Goal: Task Accomplishment & Management: Complete application form

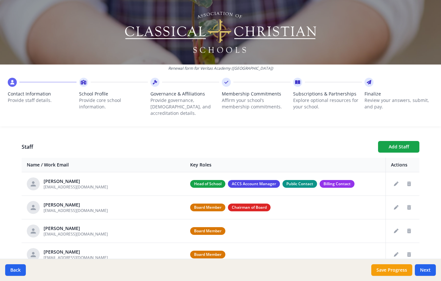
scroll to position [228, 0]
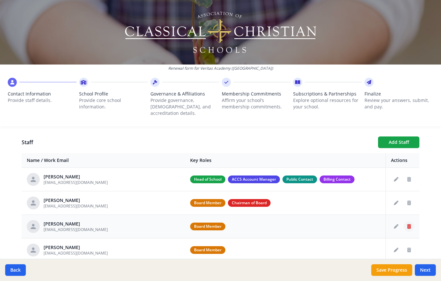
click at [411, 222] on button "Delete staff" at bounding box center [409, 227] width 10 height 10
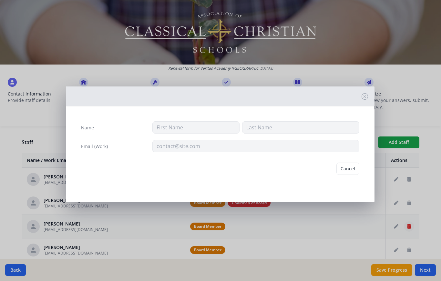
type input "[PERSON_NAME]"
type input "[EMAIL_ADDRESS][DOMAIN_NAME]"
click at [353, 167] on button "Delete" at bounding box center [348, 169] width 22 height 12
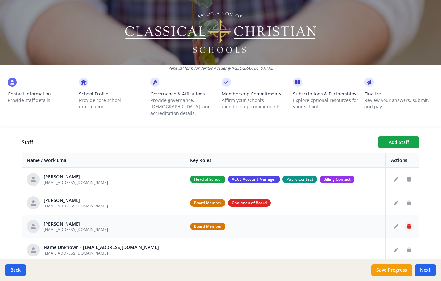
click at [409, 224] on icon "Delete staff" at bounding box center [409, 226] width 4 height 5
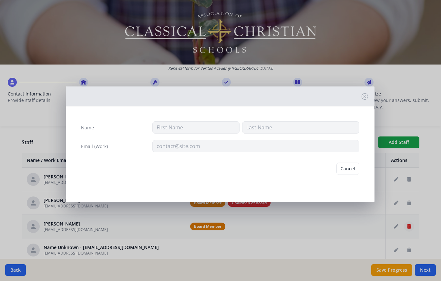
type input "[PERSON_NAME]"
type input "[EMAIL_ADDRESS][DOMAIN_NAME]"
click at [349, 168] on button "Delete" at bounding box center [348, 169] width 22 height 12
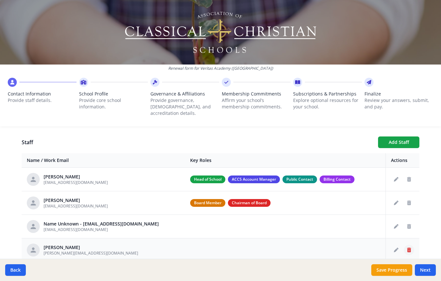
click at [411, 248] on icon "Delete staff" at bounding box center [409, 250] width 4 height 5
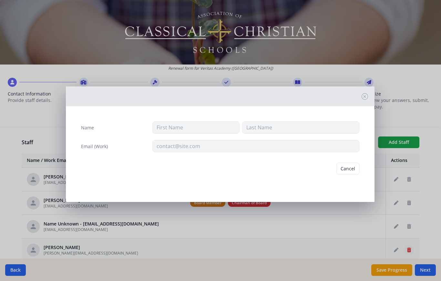
type input "[GEOGRAPHIC_DATA]"
type input "[PERSON_NAME]"
type input "[PERSON_NAME][EMAIL_ADDRESS][DOMAIN_NAME]"
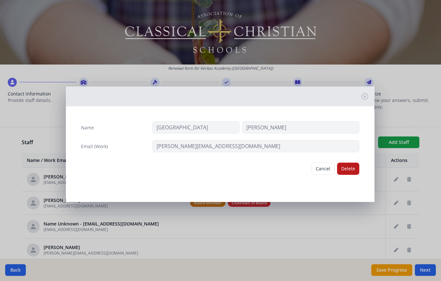
click at [352, 164] on button "Delete" at bounding box center [348, 169] width 22 height 12
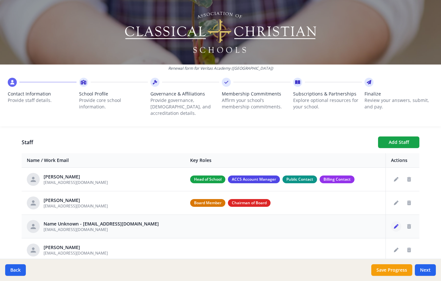
click at [394, 224] on icon "Edit staff" at bounding box center [396, 226] width 5 height 5
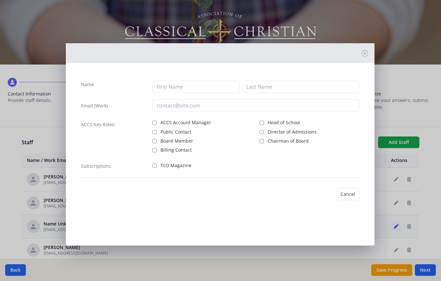
type input "[EMAIL_ADDRESS][DOMAIN_NAME]"
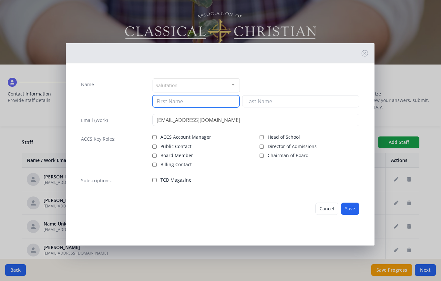
click at [187, 101] on input at bounding box center [195, 101] width 87 height 12
type input "[PERSON_NAME]"
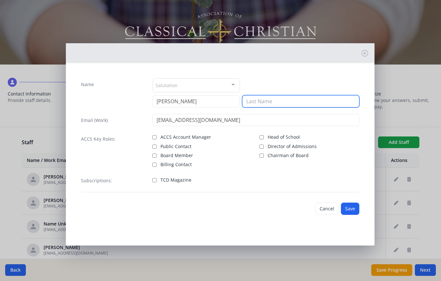
click at [268, 100] on input at bounding box center [300, 101] width 117 height 12
type input "[PERSON_NAME]"
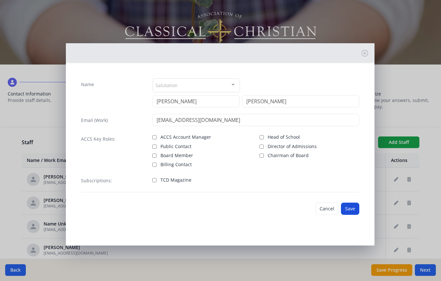
click at [356, 211] on button "Save" at bounding box center [350, 209] width 18 height 12
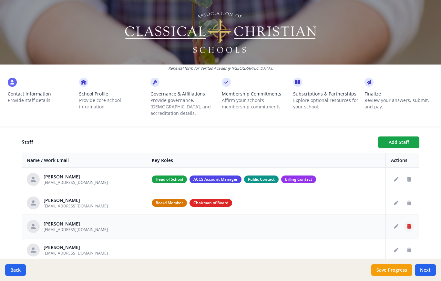
click at [412, 222] on button "Delete staff" at bounding box center [409, 227] width 10 height 10
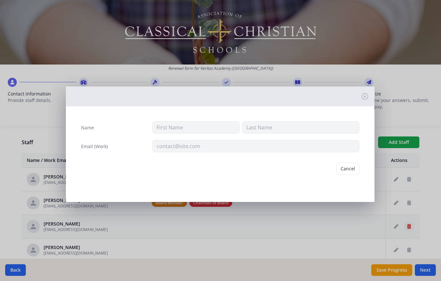
type input "[PERSON_NAME]"
type input "[EMAIL_ADDRESS][DOMAIN_NAME]"
click at [354, 169] on button "Delete" at bounding box center [348, 169] width 22 height 12
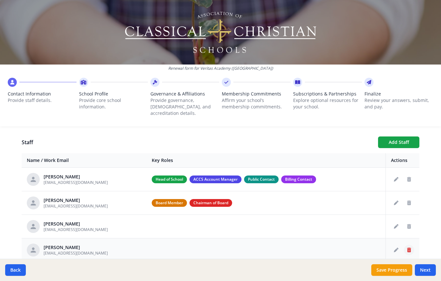
click at [408, 248] on icon "Delete staff" at bounding box center [409, 250] width 4 height 5
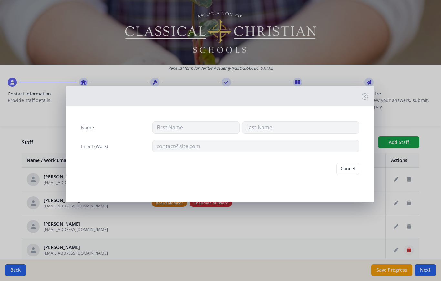
type input "[PERSON_NAME]"
type input "[EMAIL_ADDRESS][DOMAIN_NAME]"
click at [351, 168] on button "Delete" at bounding box center [348, 169] width 22 height 12
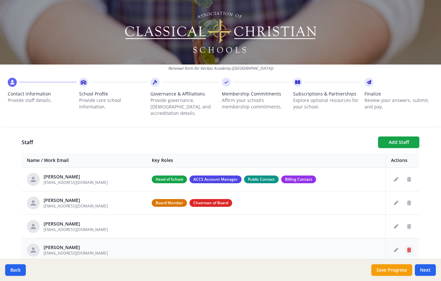
click at [408, 248] on icon "Delete staff" at bounding box center [409, 250] width 4 height 5
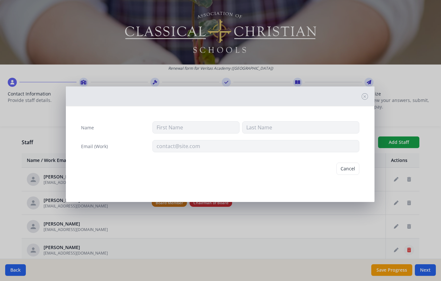
type input "[PERSON_NAME]"
type input "[GEOGRAPHIC_DATA]"
type input "[EMAIL_ADDRESS][DOMAIN_NAME]"
click at [351, 170] on button "Delete" at bounding box center [348, 169] width 22 height 12
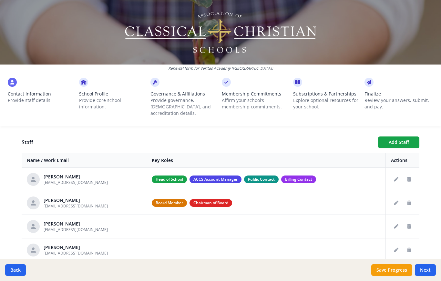
scroll to position [220, 0]
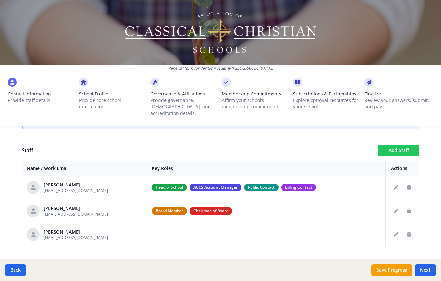
click at [394, 145] on button "Add Staff" at bounding box center [398, 151] width 41 height 12
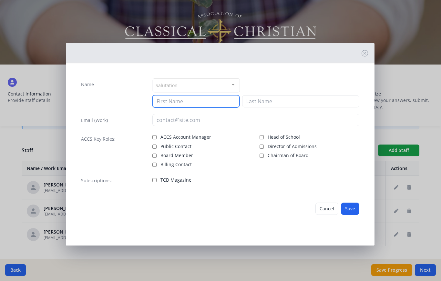
click at [197, 103] on input at bounding box center [195, 101] width 87 height 12
type input "Givi"
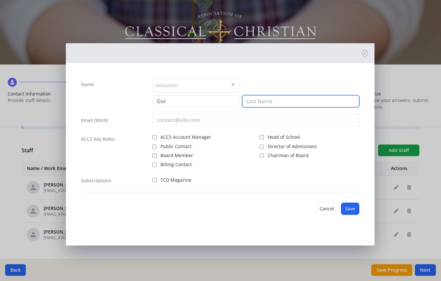
click at [278, 102] on input at bounding box center [300, 101] width 117 height 12
type input "[PERSON_NAME]"
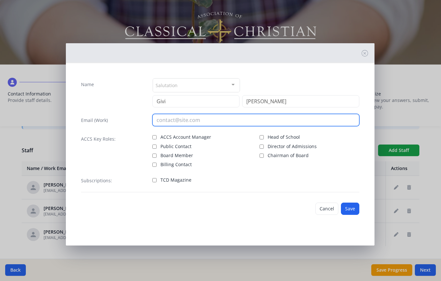
click at [197, 122] on input "email" at bounding box center [255, 120] width 207 height 12
type input "[EMAIL_ADDRESS][DOMAIN_NAME]"
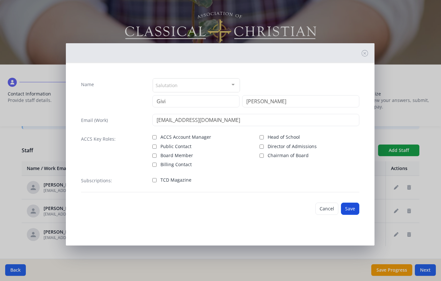
click at [353, 212] on button "Save" at bounding box center [350, 209] width 18 height 12
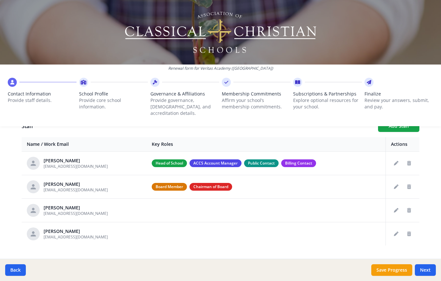
scroll to position [244, 0]
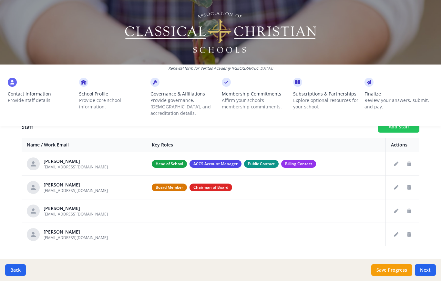
click at [389, 125] on button "Add Staff" at bounding box center [398, 127] width 41 height 12
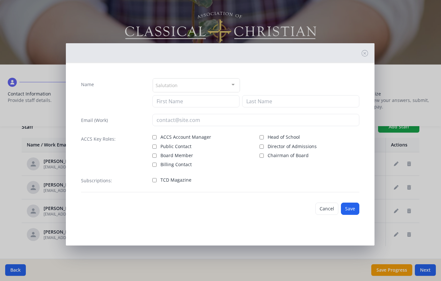
click at [182, 84] on div "Salutation" at bounding box center [196, 85] width 87 height 14
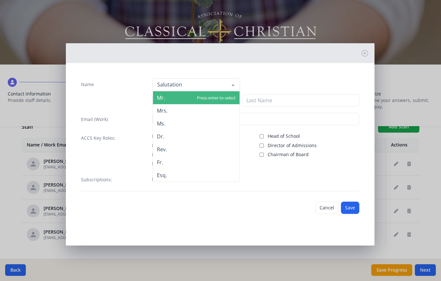
click at [10, 198] on div "Name Mr. Mrs. Ms. Dr. Rev. Fr. Esq. No elements found. Consider changing the se…" at bounding box center [220, 140] width 441 height 281
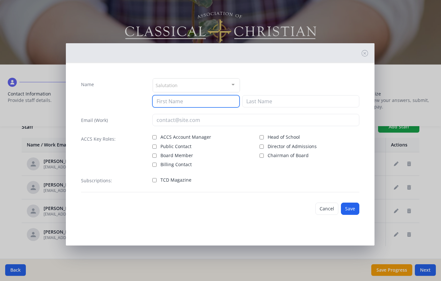
click at [166, 103] on input at bounding box center [195, 101] width 87 height 12
type input "[PERSON_NAME]"
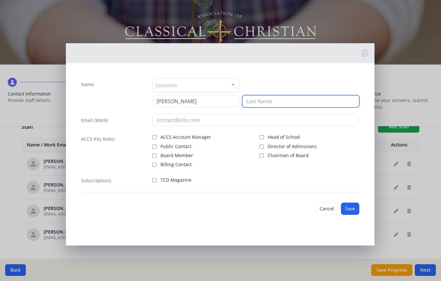
click at [273, 101] on input at bounding box center [300, 101] width 117 height 12
type input "[PERSON_NAME]"
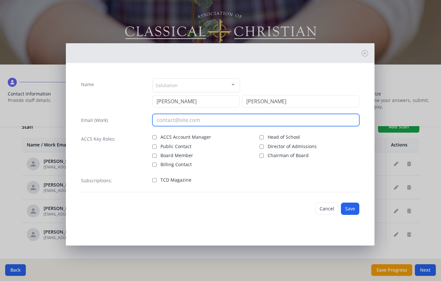
click at [170, 120] on input "email" at bounding box center [255, 120] width 207 height 12
type input "[EMAIL_ADDRESS][DOMAIN_NAME]"
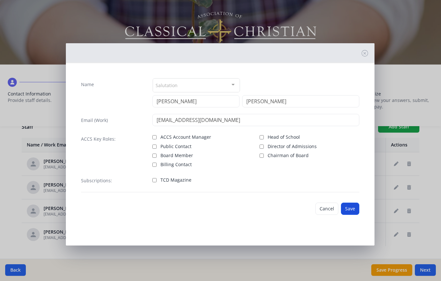
click at [349, 211] on button "Save" at bounding box center [350, 209] width 18 height 12
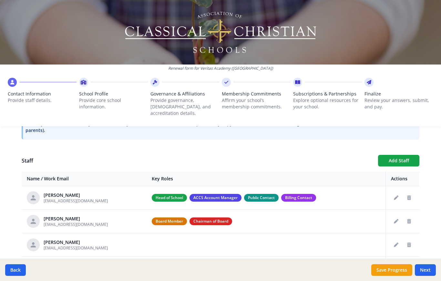
scroll to position [209, 0]
click at [399, 155] on button "Add Staff" at bounding box center [398, 161] width 41 height 12
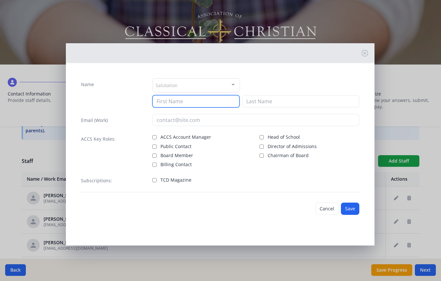
click at [179, 104] on input at bounding box center [195, 101] width 87 height 12
type input "[PERSON_NAME]"
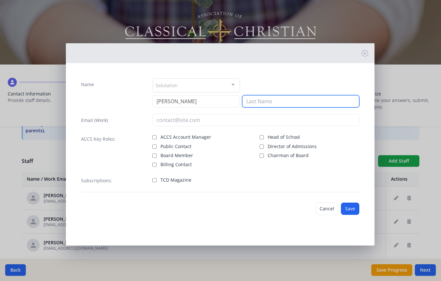
click at [269, 102] on input at bounding box center [300, 101] width 117 height 12
type input "[PERSON_NAME]"
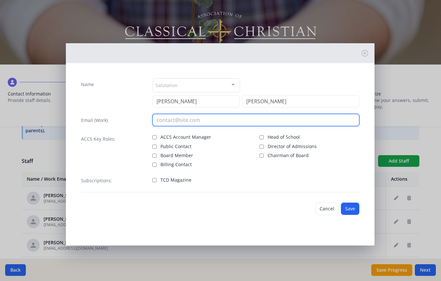
click at [174, 119] on input "email" at bounding box center [255, 120] width 207 height 12
type input "[EMAIL_ADDRESS][DOMAIN_NAME]"
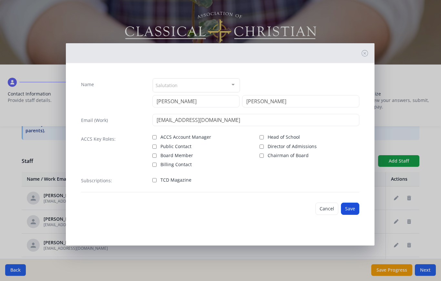
click at [352, 208] on button "Save" at bounding box center [350, 209] width 18 height 12
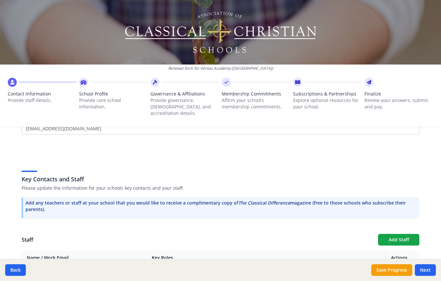
scroll to position [128, 0]
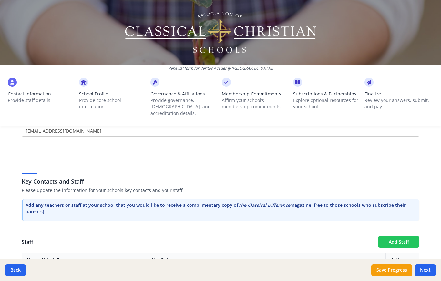
click at [398, 236] on button "Add Staff" at bounding box center [398, 242] width 41 height 12
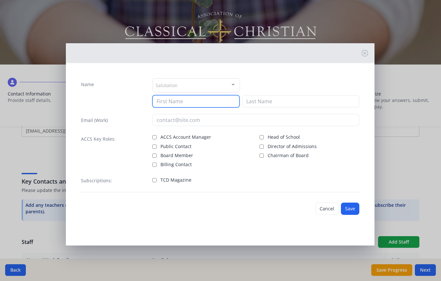
click at [194, 105] on input at bounding box center [195, 101] width 87 height 12
type input "[PERSON_NAME]"
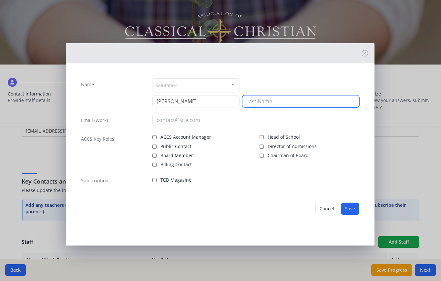
click at [269, 101] on input at bounding box center [300, 101] width 117 height 12
type input "[PERSON_NAME]"
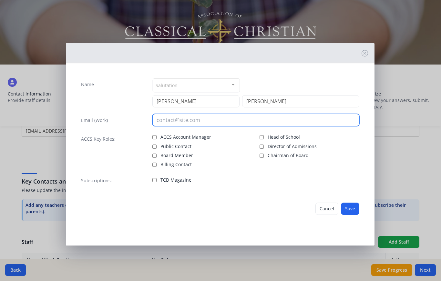
click at [168, 117] on input "email" at bounding box center [255, 120] width 207 height 12
type input "[EMAIL_ADDRESS][DOMAIN_NAME]"
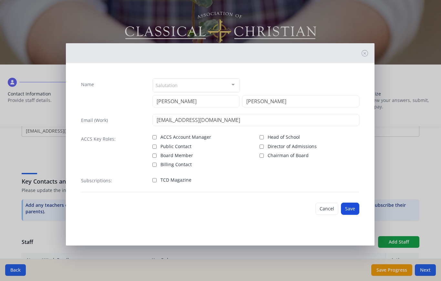
click at [354, 211] on button "Save" at bounding box center [350, 209] width 18 height 12
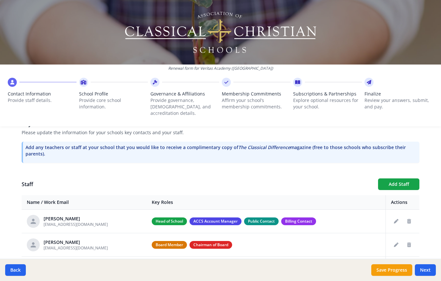
scroll to position [185, 0]
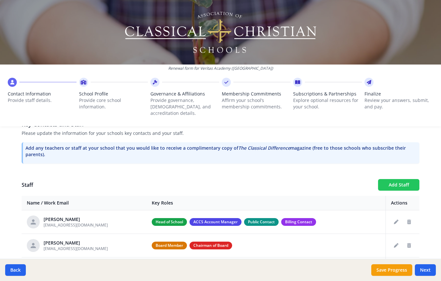
click at [403, 179] on button "Add Staff" at bounding box center [398, 185] width 41 height 12
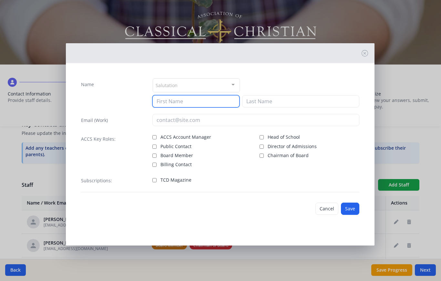
click at [175, 103] on input at bounding box center [195, 101] width 87 height 12
type input "A"
type input "[PERSON_NAME]"
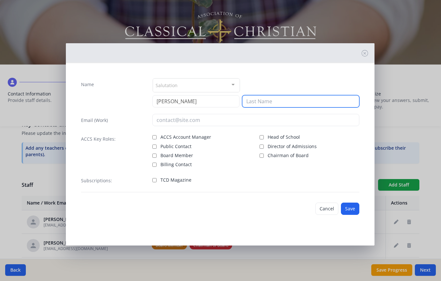
click at [264, 101] on input at bounding box center [300, 101] width 117 height 12
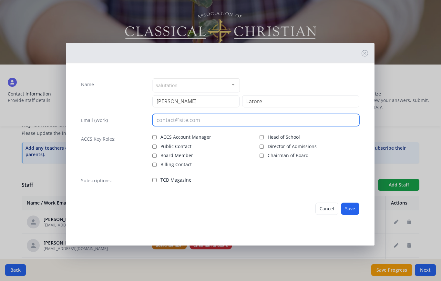
click at [187, 120] on input "email" at bounding box center [255, 120] width 207 height 12
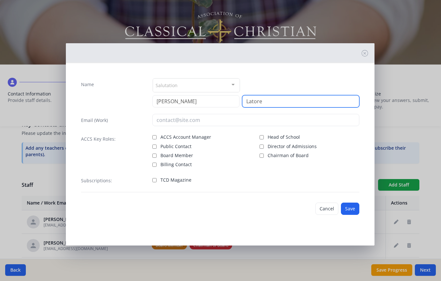
click at [266, 101] on input "Latore" at bounding box center [300, 101] width 117 height 12
type input "[PERSON_NAME]"
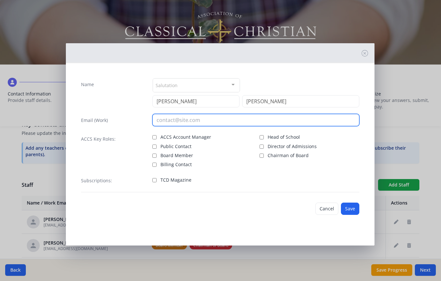
click at [182, 120] on input "email" at bounding box center [255, 120] width 207 height 12
type input "[EMAIL_ADDRESS][DOMAIN_NAME]"
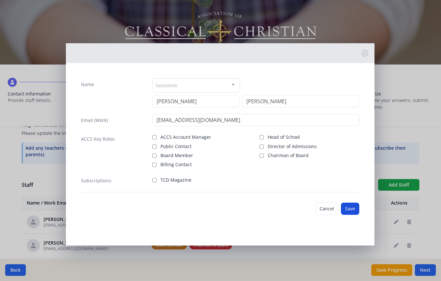
click at [354, 208] on button "Save" at bounding box center [350, 209] width 18 height 12
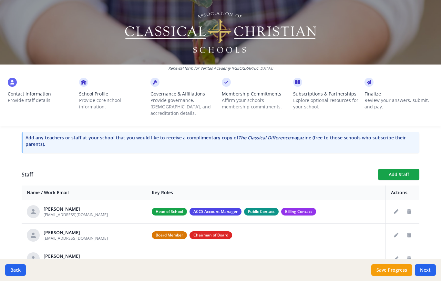
scroll to position [182, 0]
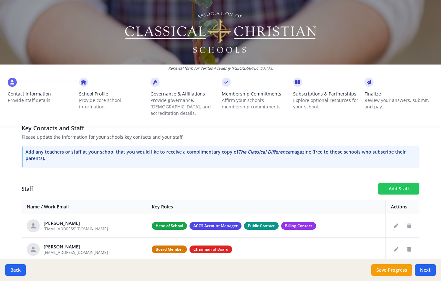
click at [401, 183] on button "Add Staff" at bounding box center [398, 189] width 41 height 12
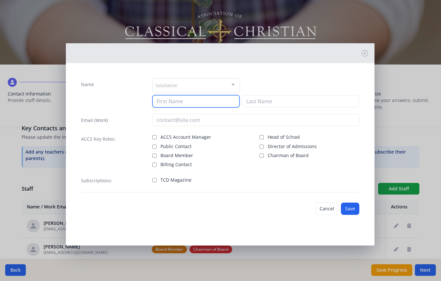
click at [175, 102] on input at bounding box center [195, 101] width 87 height 12
type input "Seraiah"
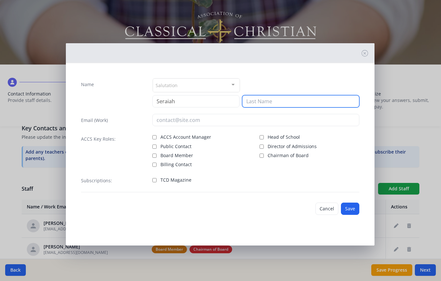
click at [267, 99] on input at bounding box center [300, 101] width 117 height 12
type input "[PERSON_NAME]"
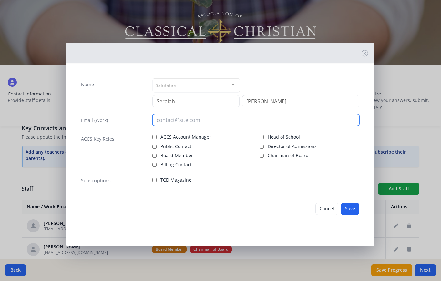
click at [194, 124] on input "email" at bounding box center [255, 120] width 207 height 12
type input "[EMAIL_ADDRESS][DOMAIN_NAME]"
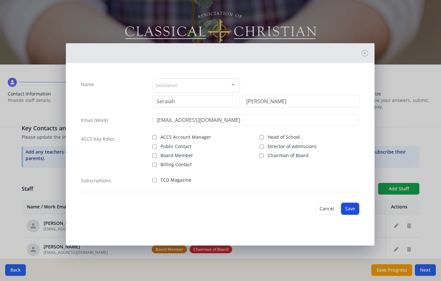
click at [352, 209] on button "Save" at bounding box center [350, 209] width 18 height 12
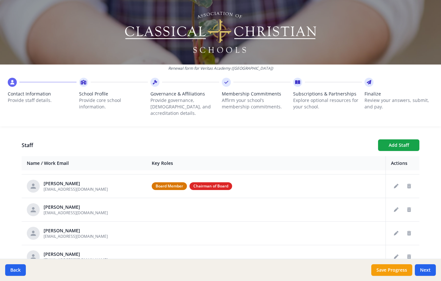
scroll to position [246, 0]
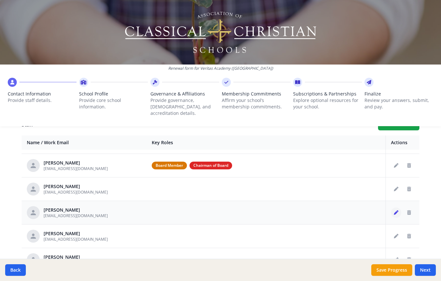
click at [397, 211] on icon "Edit staff" at bounding box center [396, 213] width 5 height 5
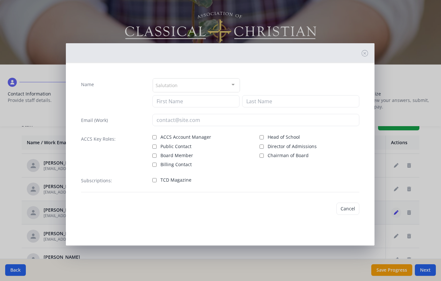
type input "Seraiah"
type input "[PERSON_NAME]"
type input "[EMAIL_ADDRESS][DOMAIN_NAME]"
click at [160, 154] on label "Board Member" at bounding box center [202, 155] width 100 height 8
click at [157, 154] on input "Board Member" at bounding box center [154, 156] width 4 height 4
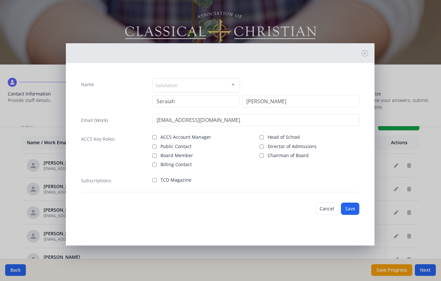
checkbox input "true"
click at [157, 145] on input "Public Contact" at bounding box center [154, 147] width 4 height 4
checkbox input "true"
click at [353, 211] on button "Save" at bounding box center [350, 209] width 18 height 12
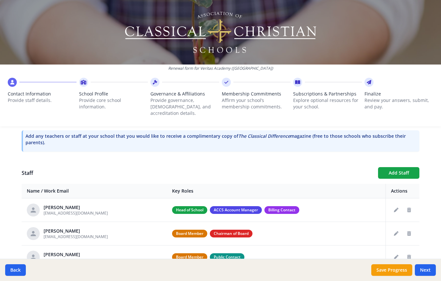
scroll to position [172, 0]
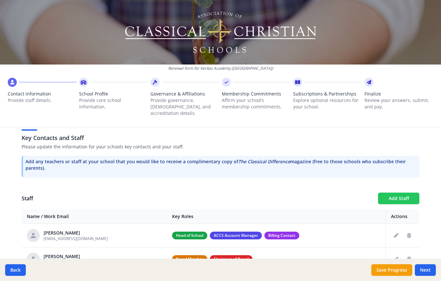
click at [403, 193] on button "Add Staff" at bounding box center [398, 199] width 41 height 12
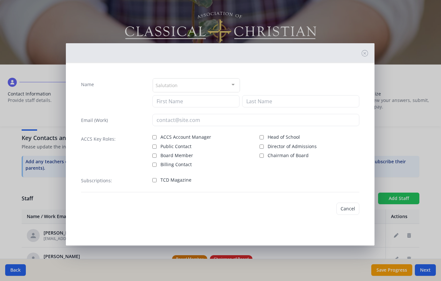
checkbox input "false"
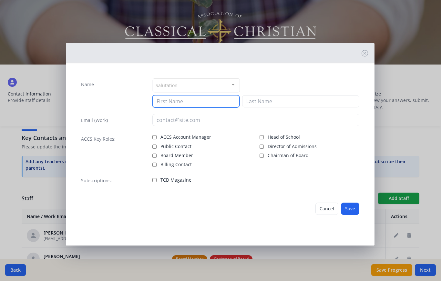
click at [193, 101] on input at bounding box center [195, 101] width 87 height 12
type input "Dakota"
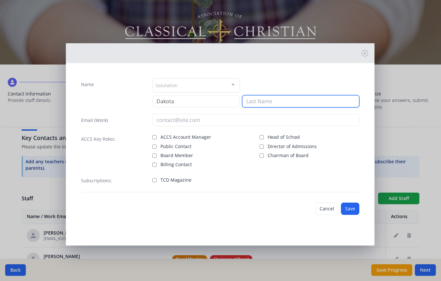
click at [263, 103] on input at bounding box center [300, 101] width 117 height 12
type input "[PERSON_NAME]"
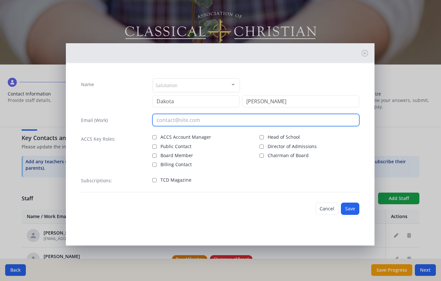
click at [202, 125] on input "email" at bounding box center [255, 120] width 207 height 12
paste input "[PERSON_NAME][EMAIL_ADDRESS][DOMAIN_NAME]"
type input "[PERSON_NAME][EMAIL_ADDRESS][DOMAIN_NAME]"
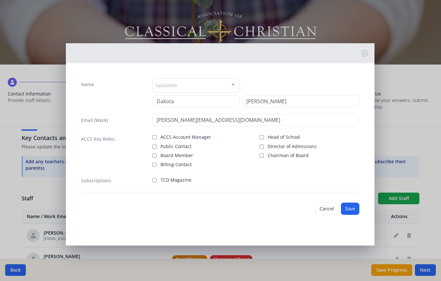
click at [156, 154] on input "Board Member" at bounding box center [154, 156] width 4 height 4
checkbox input "true"
click at [352, 209] on button "Save" at bounding box center [350, 209] width 18 height 12
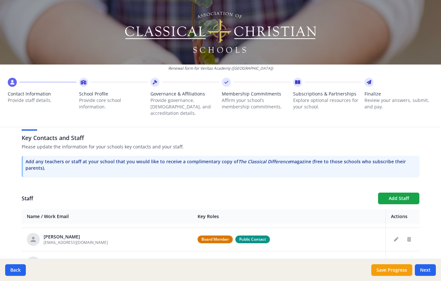
scroll to position [43, 0]
click at [400, 193] on button "Add Staff" at bounding box center [398, 199] width 41 height 12
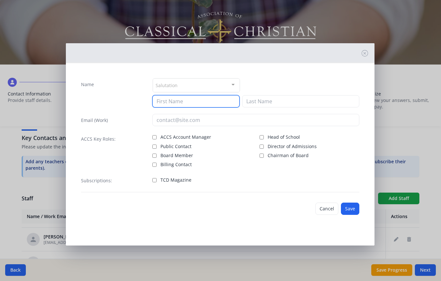
click at [182, 104] on input at bounding box center [195, 101] width 87 height 12
type input "[PERSON_NAME]"
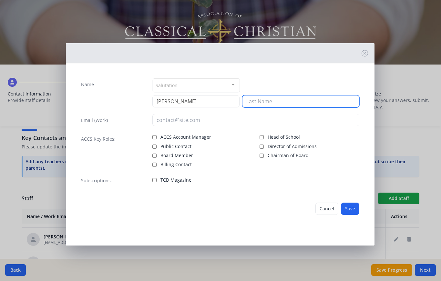
click at [271, 104] on input at bounding box center [300, 101] width 117 height 12
type input "[PERSON_NAME]"
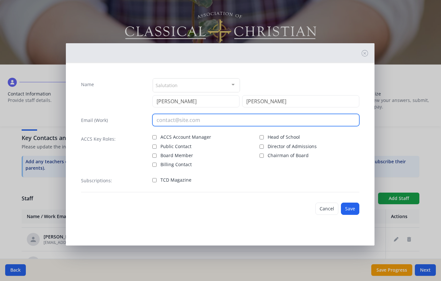
click at [179, 120] on input "email" at bounding box center [255, 120] width 207 height 12
paste input "[EMAIL_ADDRESS][DOMAIN_NAME]"
type input "[EMAIL_ADDRESS][DOMAIN_NAME]"
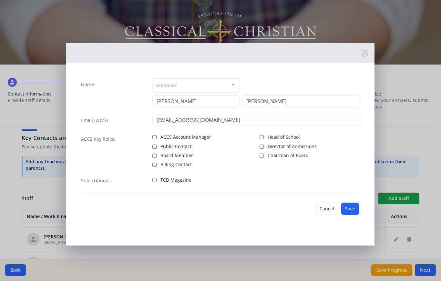
click at [158, 153] on label "Board Member" at bounding box center [202, 155] width 100 height 8
click at [157, 154] on input "Board Member" at bounding box center [154, 156] width 4 height 4
checkbox input "true"
click at [355, 205] on button "Save" at bounding box center [350, 209] width 18 height 12
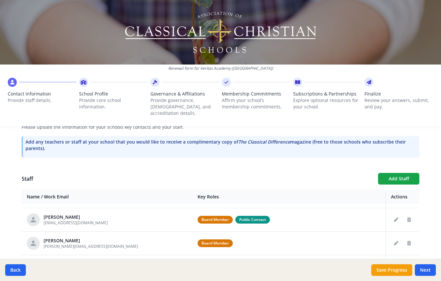
scroll to position [190, 0]
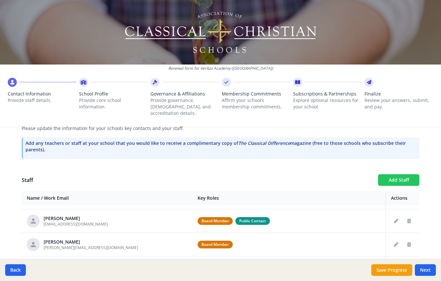
click at [404, 174] on button "Add Staff" at bounding box center [398, 180] width 41 height 12
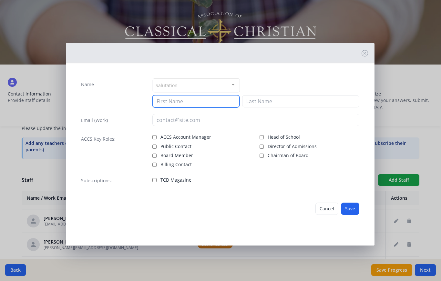
click at [173, 98] on input at bounding box center [195, 101] width 87 height 12
type input "[PERSON_NAME]"
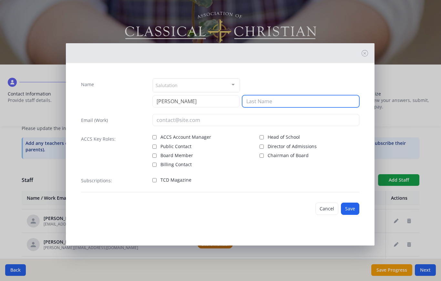
click at [265, 107] on input at bounding box center [300, 101] width 117 height 12
type input "Gan"
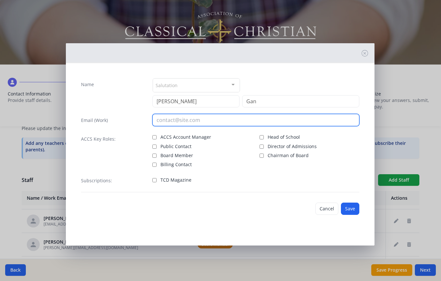
click at [173, 120] on input "email" at bounding box center [255, 120] width 207 height 12
paste input "[EMAIL_ADDRESS][DOMAIN_NAME]"
type input "[EMAIL_ADDRESS][DOMAIN_NAME]"
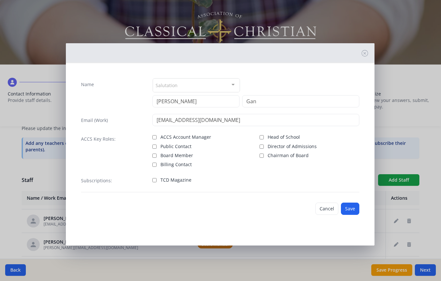
click at [159, 153] on label "Board Member" at bounding box center [202, 155] width 100 height 8
click at [157, 154] on input "Board Member" at bounding box center [154, 156] width 4 height 4
checkbox input "true"
click at [352, 209] on button "Save" at bounding box center [350, 209] width 18 height 12
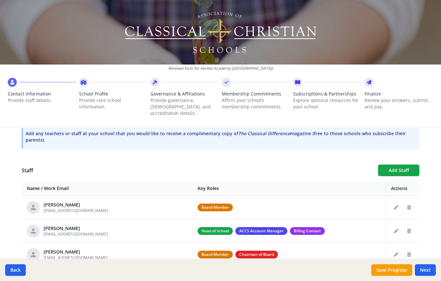
scroll to position [203, 0]
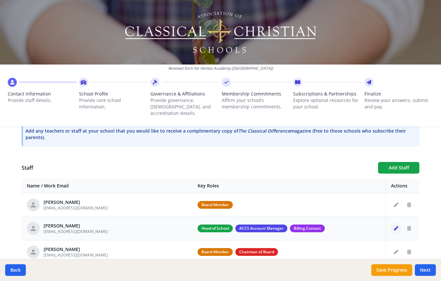
click at [396, 226] on icon "Edit staff" at bounding box center [396, 228] width 5 height 5
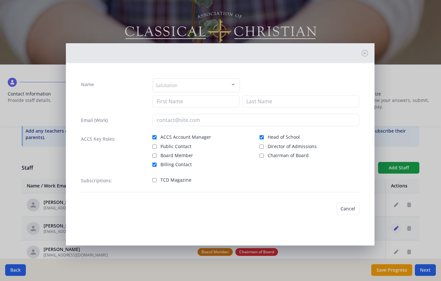
type input "[PERSON_NAME]"
type input "[EMAIL_ADDRESS][DOMAIN_NAME]"
checkbox input "true"
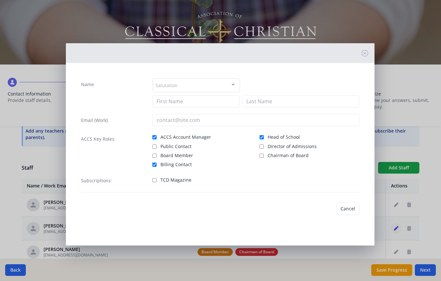
checkbox input "true"
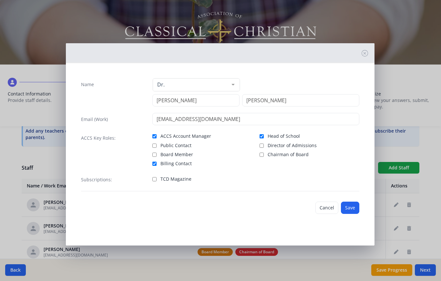
click at [262, 155] on input "Chairman of Board" at bounding box center [262, 155] width 4 height 4
checkbox input "true"
click at [349, 208] on button "Save" at bounding box center [350, 208] width 18 height 12
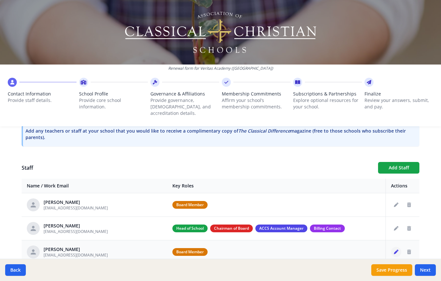
click at [397, 250] on icon "Edit staff" at bounding box center [396, 252] width 5 height 5
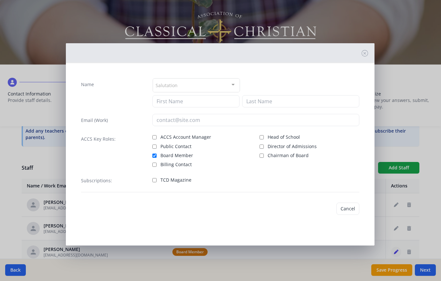
type input "[PERSON_NAME]"
type input "[EMAIL_ADDRESS][DOMAIN_NAME]"
checkbox input "true"
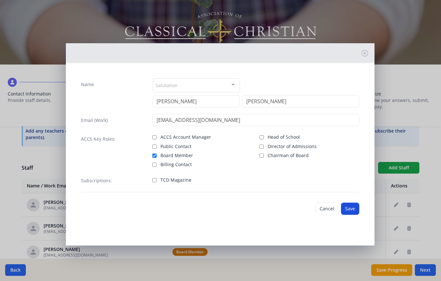
click at [354, 209] on button "Save" at bounding box center [350, 209] width 18 height 12
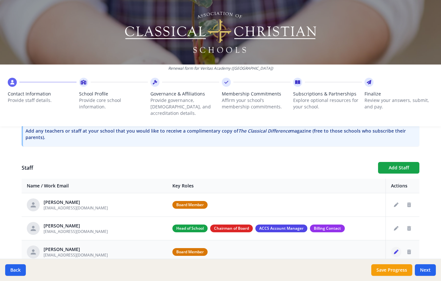
click at [396, 250] on icon "Edit staff" at bounding box center [396, 252] width 5 height 5
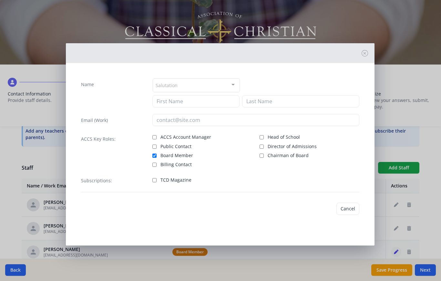
type input "[PERSON_NAME]"
type input "[EMAIL_ADDRESS][DOMAIN_NAME]"
checkbox input "true"
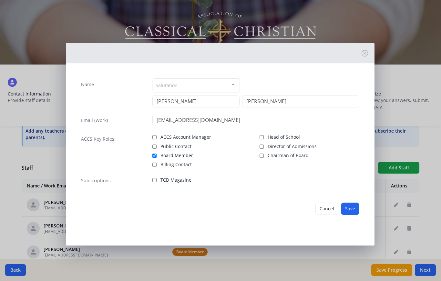
click at [263, 155] on input "Chairman of Board" at bounding box center [262, 156] width 4 height 4
checkbox input "true"
click at [347, 209] on button "Save" at bounding box center [350, 209] width 18 height 12
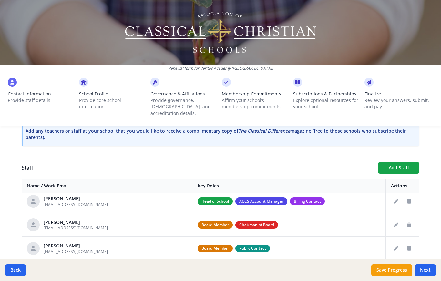
scroll to position [19, 0]
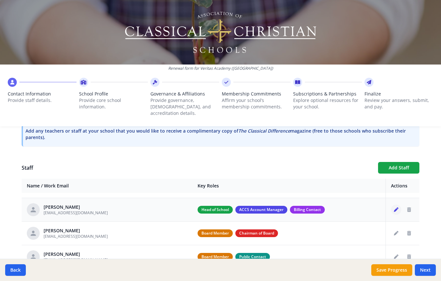
click at [394, 208] on icon "Edit staff" at bounding box center [396, 210] width 5 height 5
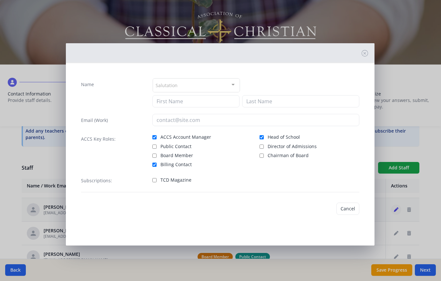
type input "[PERSON_NAME]"
type input "[EMAIL_ADDRESS][DOMAIN_NAME]"
checkbox input "true"
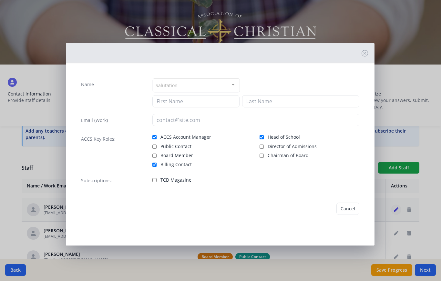
checkbox input "true"
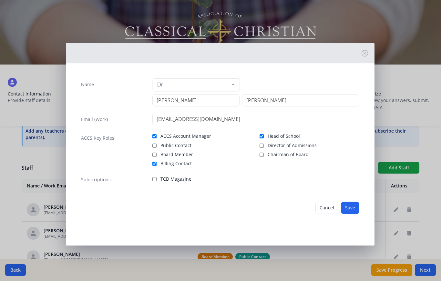
click at [159, 151] on label "Board Member" at bounding box center [202, 154] width 100 height 8
click at [157, 153] on input "Board Member" at bounding box center [154, 155] width 4 height 4
checkbox input "true"
click at [350, 211] on button "Save" at bounding box center [350, 208] width 18 height 12
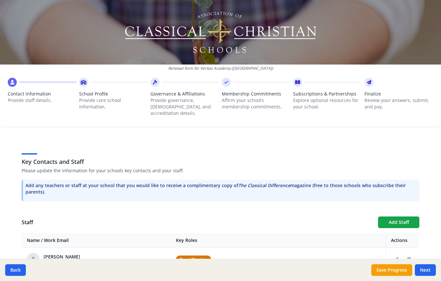
scroll to position [147, 0]
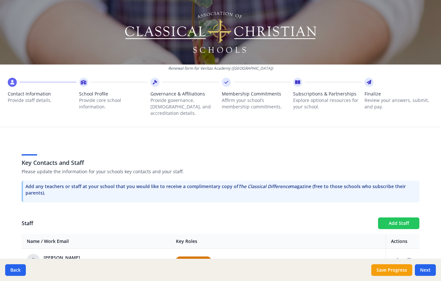
click at [403, 218] on button "Add Staff" at bounding box center [398, 224] width 41 height 12
checkbox input "false"
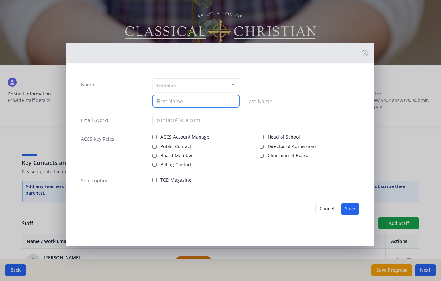
click at [181, 96] on input at bounding box center [195, 101] width 87 height 12
type input "[PERSON_NAME]"
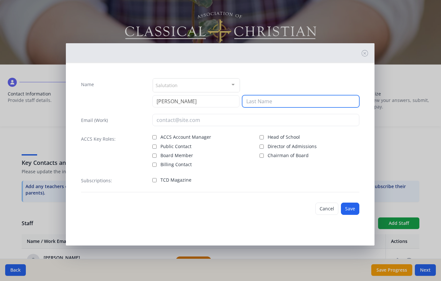
click at [271, 101] on input at bounding box center [300, 101] width 117 height 12
type input "[PERSON_NAME]"
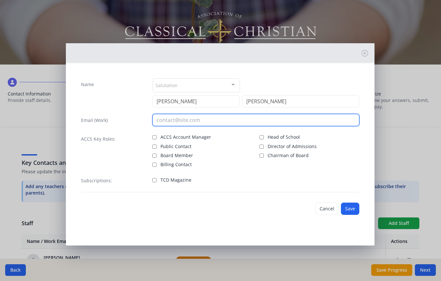
click at [189, 120] on input "email" at bounding box center [255, 120] width 207 height 12
type input "[EMAIL_ADDRESS][DOMAIN_NAME]"
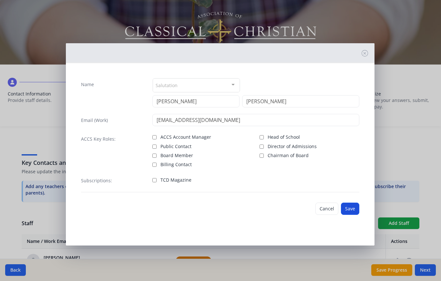
click at [354, 212] on button "Save" at bounding box center [350, 209] width 18 height 12
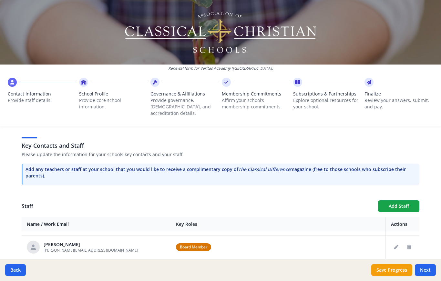
scroll to position [164, 0]
click at [400, 201] on button "Add Staff" at bounding box center [398, 207] width 41 height 12
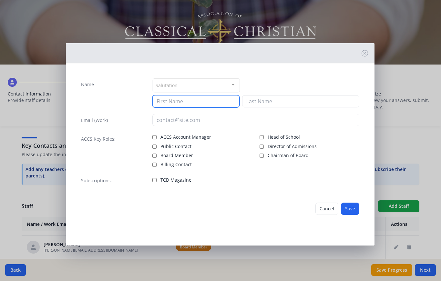
click at [177, 104] on input at bounding box center [195, 101] width 87 height 12
type input "[PERSON_NAME]"
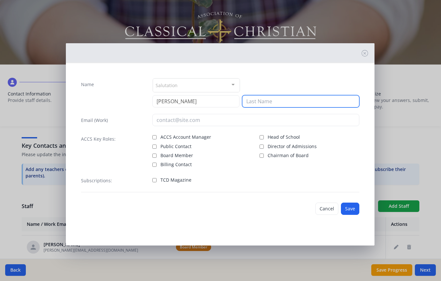
click at [265, 105] on input at bounding box center [300, 101] width 117 height 12
type input "Tarfa"
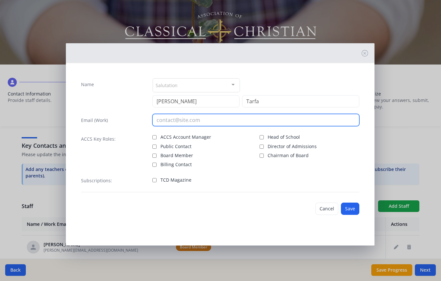
click at [198, 121] on input "email" at bounding box center [255, 120] width 207 height 12
paste input "[EMAIL_ADDRESS][DOMAIN_NAME]"
type input "[EMAIL_ADDRESS][DOMAIN_NAME]"
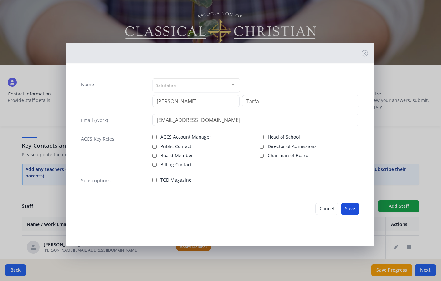
click at [354, 211] on button "Save" at bounding box center [350, 209] width 18 height 12
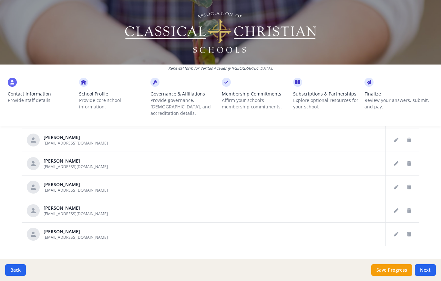
scroll to position [342, 0]
click at [427, 276] on button "Next" at bounding box center [425, 271] width 21 height 12
type input "[PHONE_NUMBER]"
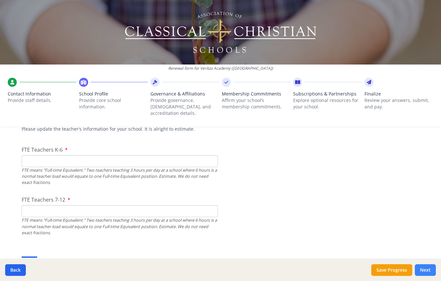
scroll to position [397, 0]
click at [69, 155] on input "FTE Teachers K-6" at bounding box center [120, 160] width 196 height 12
type input "2"
click at [99, 204] on input "FTE Teachers 7-12" at bounding box center [120, 210] width 196 height 12
click at [47, 204] on input "FTE Teachers 7-12" at bounding box center [120, 210] width 196 height 12
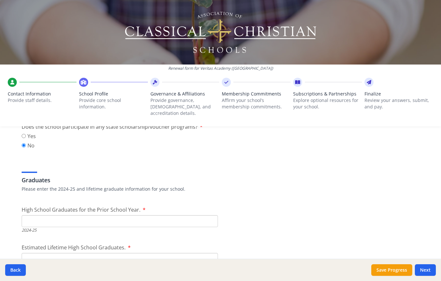
scroll to position [875, 0]
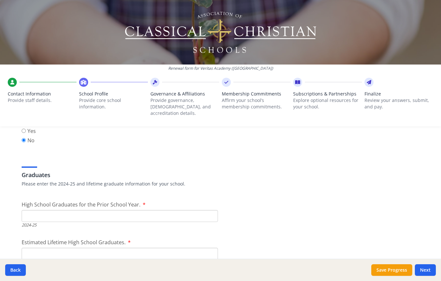
type input "6"
click at [62, 210] on input "High School Graduates for the Prior School Year." at bounding box center [120, 216] width 196 height 12
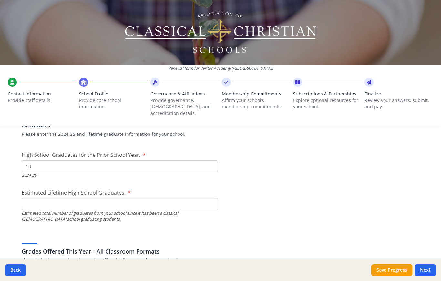
scroll to position [927, 0]
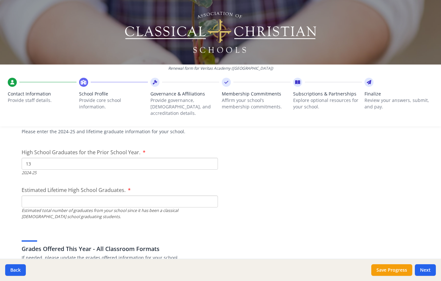
type input "13"
click at [149, 196] on input "Estimated Lifetime High School Graduates." at bounding box center [120, 202] width 196 height 12
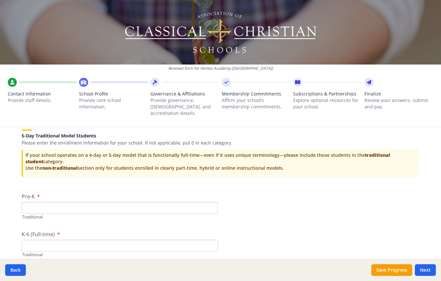
scroll to position [1295, 0]
type input "16"
click at [37, 203] on input "Pre-K" at bounding box center [120, 208] width 196 height 12
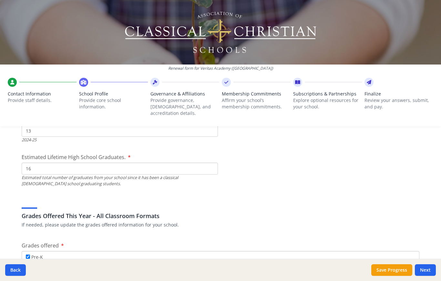
scroll to position [957, 0]
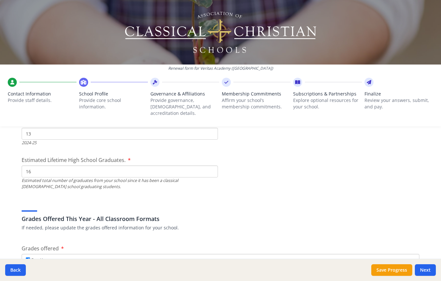
type input "0"
click at [50, 166] on input "16" at bounding box center [120, 172] width 196 height 12
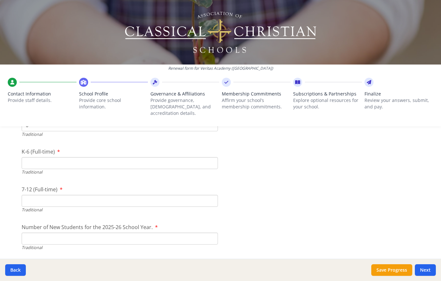
scroll to position [1361, 0]
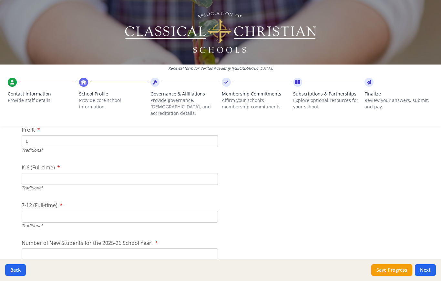
type input "17"
click at [168, 174] on input "K-6 (Full-time)" at bounding box center [120, 179] width 196 height 12
type input "1"
click at [209, 213] on input "7-12 (Full-time)" at bounding box center [120, 219] width 196 height 12
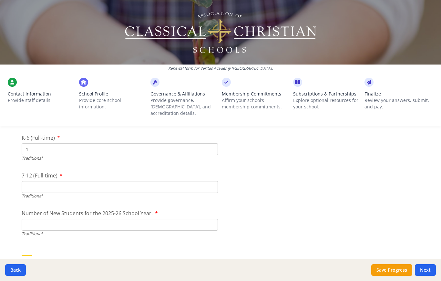
scroll to position [1391, 0]
type input "50"
click at [157, 220] on input "Number of New Students for the 2025-26 School Year." at bounding box center [120, 224] width 196 height 12
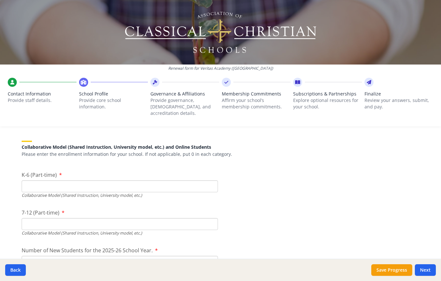
scroll to position [1505, 0]
type input "16"
click at [47, 180] on input "K-6 (Part-time)" at bounding box center [120, 186] width 196 height 12
type input "0"
click at [99, 218] on input "7-12 (Part-time)" at bounding box center [120, 224] width 196 height 12
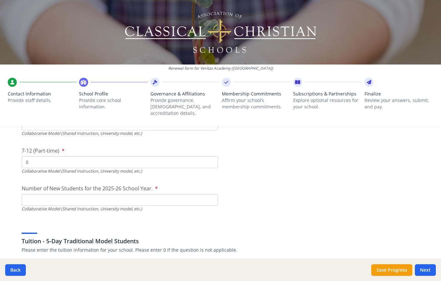
scroll to position [1584, 0]
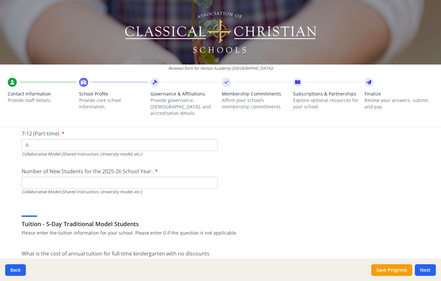
type input "0"
click at [187, 180] on input "Number of New Students for the 2025-26 School Year." at bounding box center [120, 183] width 196 height 12
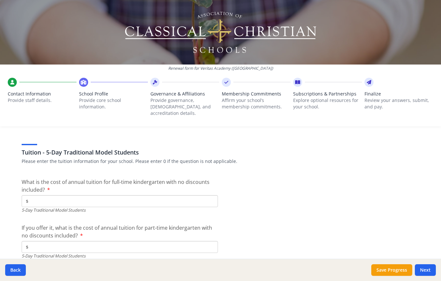
scroll to position [1657, 0]
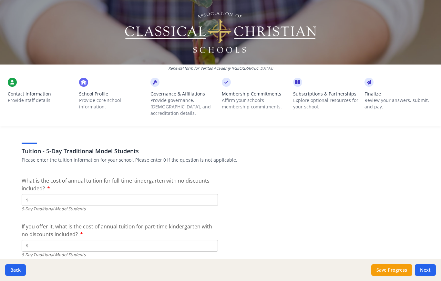
type input "0"
click at [52, 196] on input "$" at bounding box center [120, 200] width 196 height 12
type input "$9 999"
click at [65, 240] on input "$" at bounding box center [120, 246] width 196 height 12
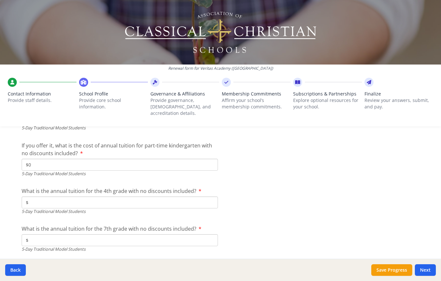
scroll to position [1751, 0]
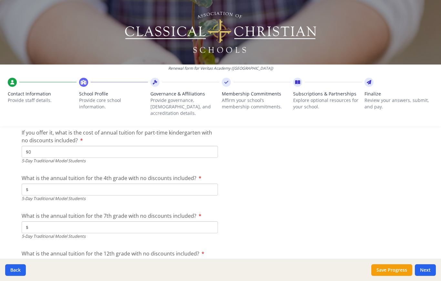
type input "$0"
click at [92, 184] on input "$" at bounding box center [120, 190] width 196 height 12
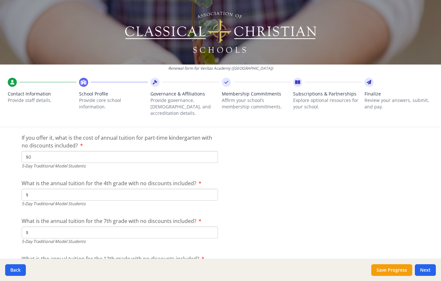
scroll to position [1750, 0]
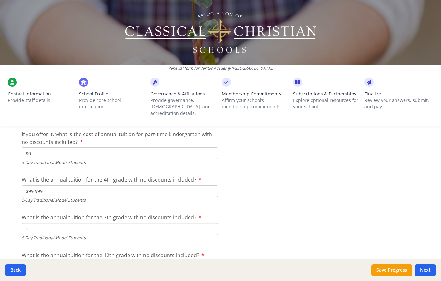
type input "$9 999"
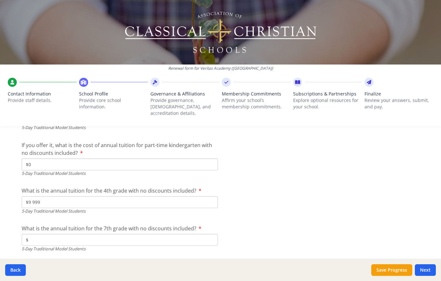
scroll to position [1739, 0]
click at [195, 234] on input "$" at bounding box center [120, 240] width 196 height 12
type input "$11 999"
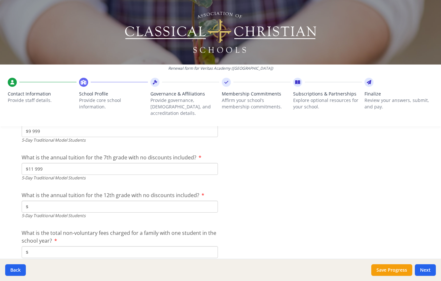
scroll to position [1811, 0]
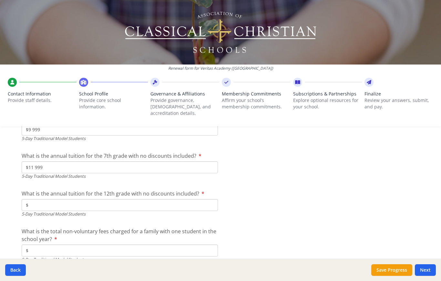
click at [156, 199] on input "$" at bounding box center [120, 205] width 196 height 12
type input "$13 999"
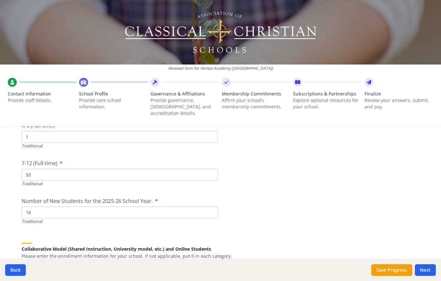
scroll to position [1399, 0]
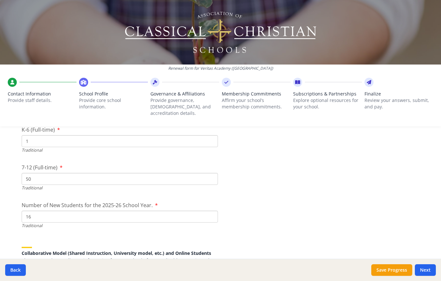
click at [43, 173] on input "50" at bounding box center [120, 179] width 196 height 12
type input "5"
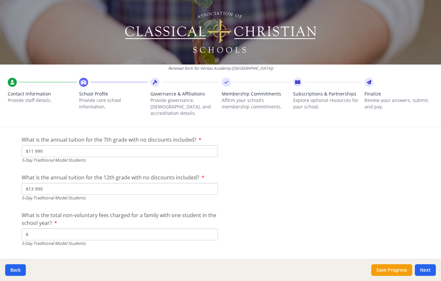
scroll to position [1837, 0]
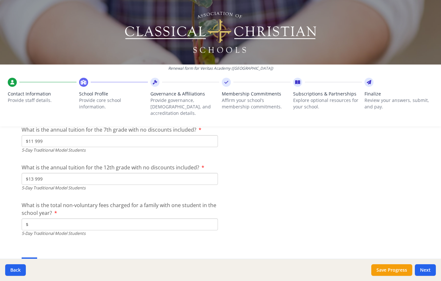
type input "71"
click at [203, 221] on input "$" at bounding box center [120, 225] width 196 height 12
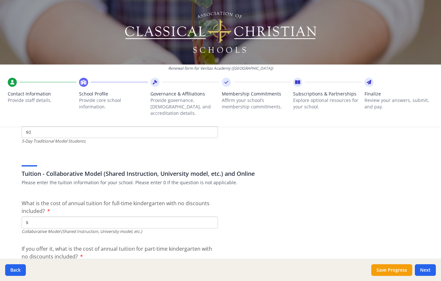
scroll to position [1953, 0]
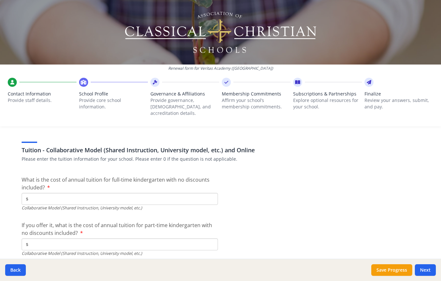
type input "$0"
click at [48, 198] on input "$" at bounding box center [120, 199] width 196 height 12
type input "$0"
click at [84, 239] on input "$" at bounding box center [120, 245] width 196 height 12
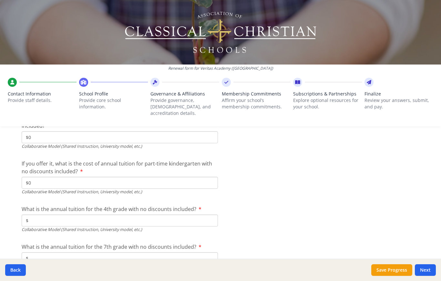
scroll to position [2018, 0]
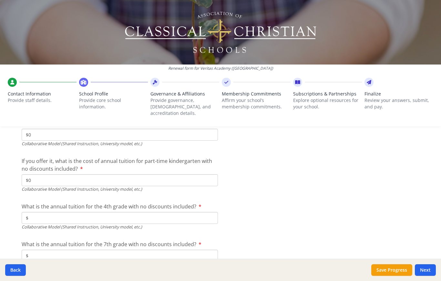
type input "$0"
click at [120, 212] on input "$" at bounding box center [120, 218] width 196 height 12
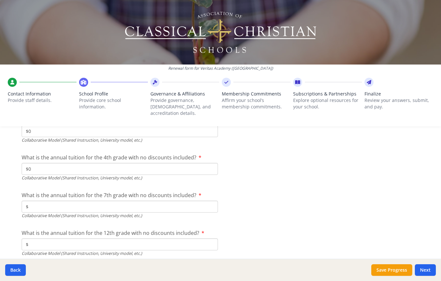
scroll to position [2092, 0]
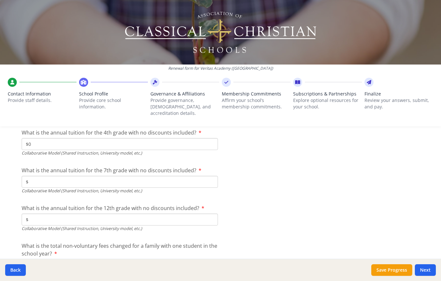
type input "$0"
click at [119, 176] on input "$" at bounding box center [120, 182] width 196 height 12
type input "$0"
click at [78, 214] on input "$" at bounding box center [120, 220] width 196 height 12
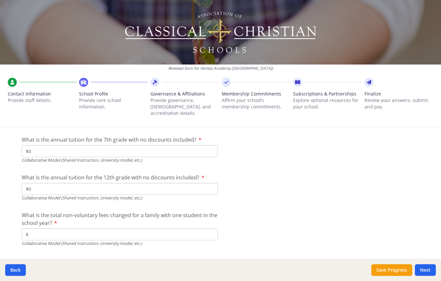
scroll to position [2122, 0]
type input "$0"
click at [90, 230] on input "$" at bounding box center [120, 235] width 196 height 12
type input "$0"
click at [433, 271] on div "Back Save Progress Next" at bounding box center [220, 270] width 441 height 22
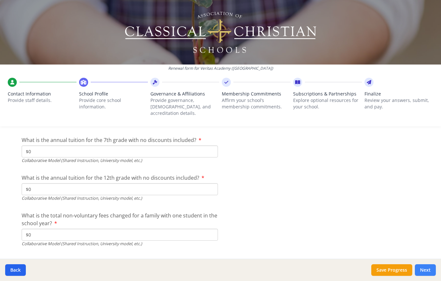
click at [431, 276] on button "Next" at bounding box center [425, 271] width 21 height 12
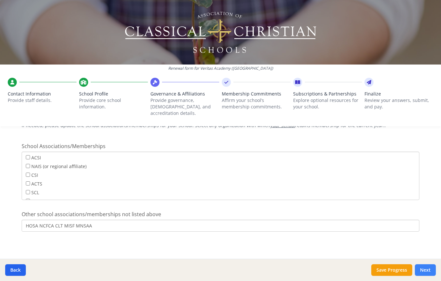
scroll to position [475, 0]
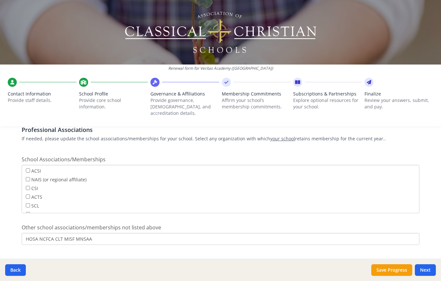
click at [40, 235] on input "HOSA NCFCA CLT MISF MNSAA" at bounding box center [221, 239] width 398 height 12
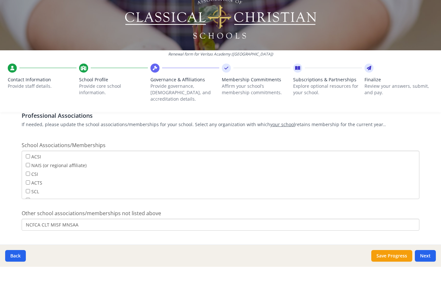
scroll to position [8, 0]
click at [61, 233] on input "NCFCA CLT MISF MNSAA" at bounding box center [221, 239] width 398 height 12
type input "NCFCA CLT MNSAA"
click at [424, 265] on button "Next" at bounding box center [425, 271] width 21 height 12
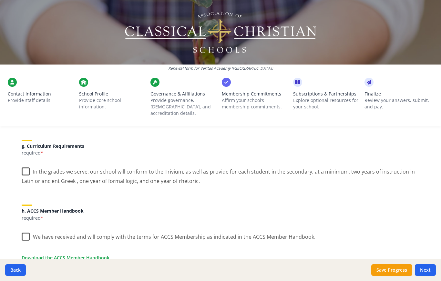
click at [32, 163] on label "In the grades we serve, our school will conform to the Trivium, as well as prov…" at bounding box center [221, 174] width 398 height 22
click at [0, 0] on input "In the grades we serve, our school will conform to the Trivium, as well as prov…" at bounding box center [0, 0] width 0 height 0
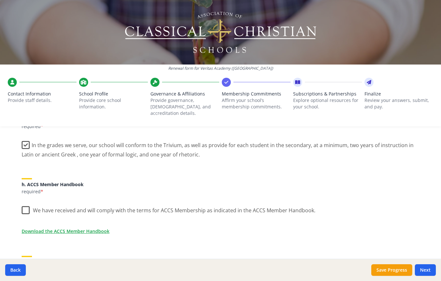
scroll to position [508, 0]
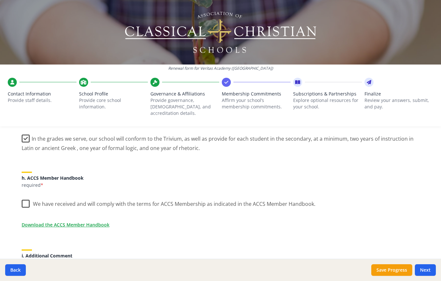
click at [22, 196] on label "We have received and will comply with the terms for ACCS Membership as indicate…" at bounding box center [169, 203] width 294 height 14
click at [0, 0] on input "We have received and will comply with the terms for ACCS Membership as indicate…" at bounding box center [0, 0] width 0 height 0
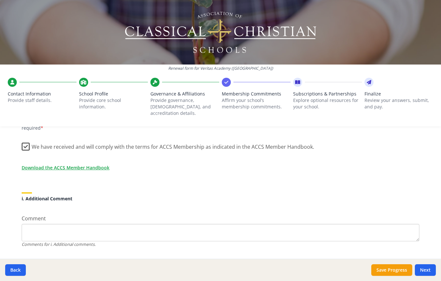
scroll to position [565, 0]
click at [427, 271] on button "Next" at bounding box center [425, 271] width 21 height 12
click at [44, 225] on textarea "Comment" at bounding box center [221, 233] width 398 height 17
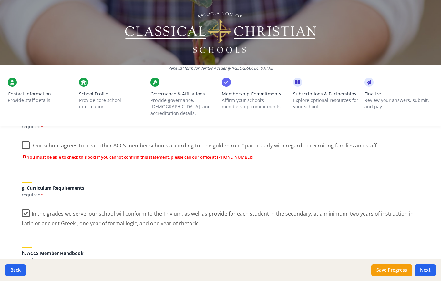
scroll to position [464, 0]
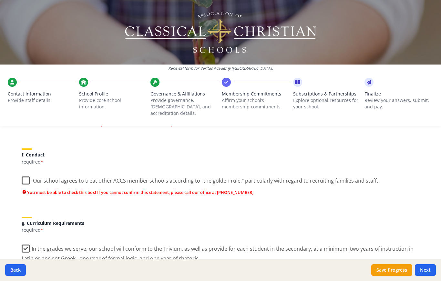
click at [27, 172] on label "Our school agrees to treat other ACCS member schools according to "the golden r…" at bounding box center [200, 179] width 357 height 14
click at [0, 0] on input "Our school agrees to treat other ACCS member schools according to "the golden r…" at bounding box center [0, 0] width 0 height 0
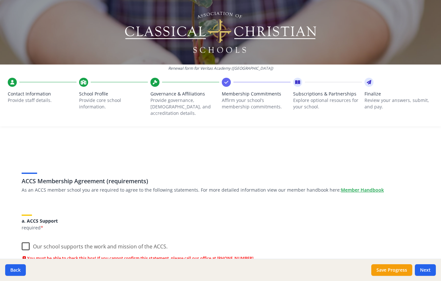
scroll to position [0, 0]
click at [26, 238] on label "Our school supports the work and mission of the ACCS." at bounding box center [95, 245] width 146 height 14
click at [0, 0] on input "Our school supports the work and mission of the ACCS." at bounding box center [0, 0] width 0 height 0
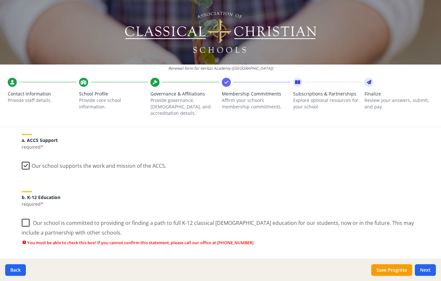
scroll to position [97, 0]
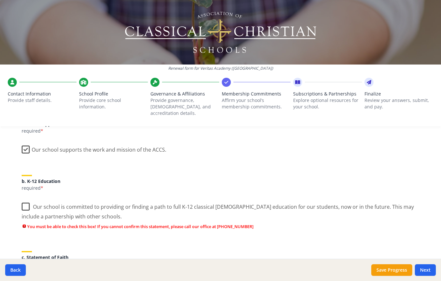
click at [29, 199] on label "Our school is committed to providing or finding a path to full K-12 classical […" at bounding box center [221, 210] width 398 height 22
click at [0, 0] on input "Our school is committed to providing or finding a path to full K-12 classical […" at bounding box center [0, 0] width 0 height 0
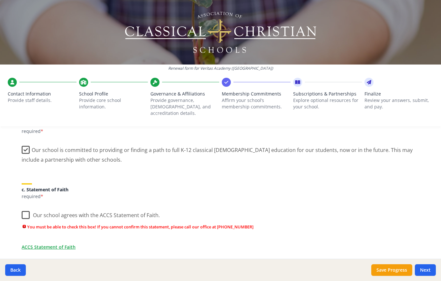
scroll to position [166, 0]
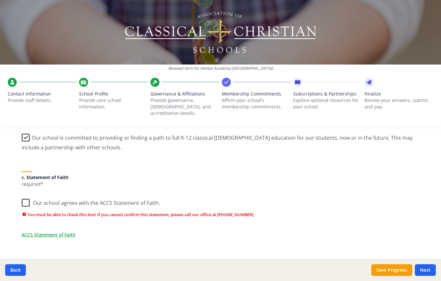
click at [27, 195] on label "Our school agrees with the ACCS Statement of Faith." at bounding box center [91, 202] width 138 height 14
click at [0, 0] on input "Our school agrees with the ACCS Statement of Faith." at bounding box center [0, 0] width 0 height 0
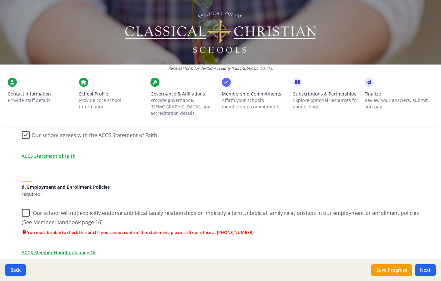
scroll to position [241, 0]
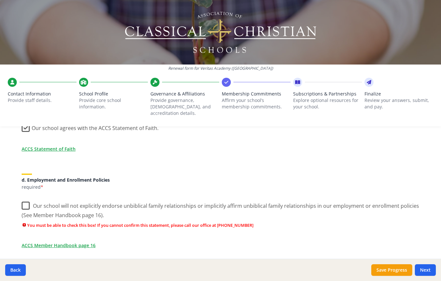
click at [26, 198] on label "Our school will not explicitly endorse unbiblical family relationships or impli…" at bounding box center [221, 209] width 398 height 22
click at [0, 0] on input "Our school will not explicitly endorse unbiblical family relationships or impli…" at bounding box center [0, 0] width 0 height 0
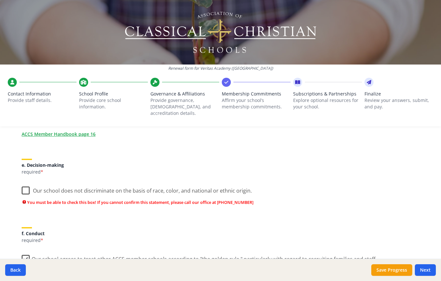
scroll to position [342, 0]
click at [25, 182] on label "Our school does not discriminate on the basis of race, color, and national or e…" at bounding box center [137, 189] width 230 height 14
click at [0, 0] on input "Our school does not discriminate on the basis of race, color, and national or e…" at bounding box center [0, 0] width 0 height 0
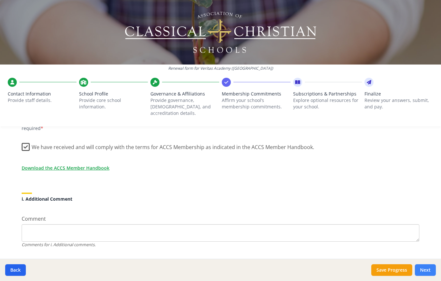
click at [428, 270] on button "Next" at bounding box center [425, 271] width 21 height 12
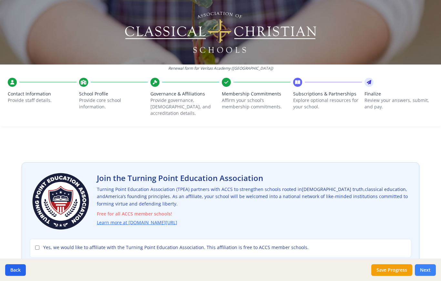
scroll to position [0, 0]
click at [39, 246] on input "Yes, we would like to affiliate with the Turning Point Education Association. T…" at bounding box center [37, 248] width 4 height 4
checkbox input "true"
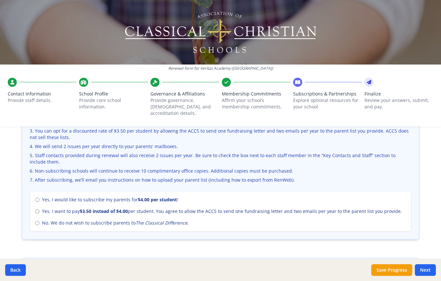
scroll to position [240, 0]
click at [42, 220] on label "No. We do not wish to subscribe parents to The Classical Difference ." at bounding box center [220, 223] width 371 height 6
click at [39, 221] on input "No. We do not wish to subscribe parents to The Classical Difference ." at bounding box center [37, 223] width 4 height 4
radio input "true"
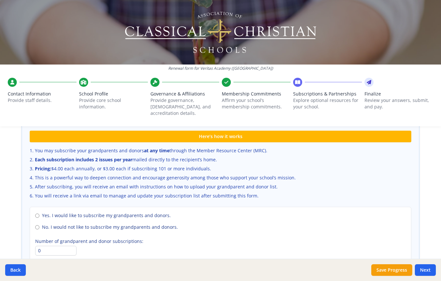
scroll to position [422, 0]
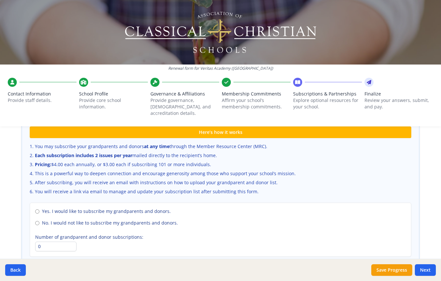
click at [36, 221] on input "No. I would not like to subscribe my grandparents and donors." at bounding box center [37, 223] width 4 height 4
radio input "true"
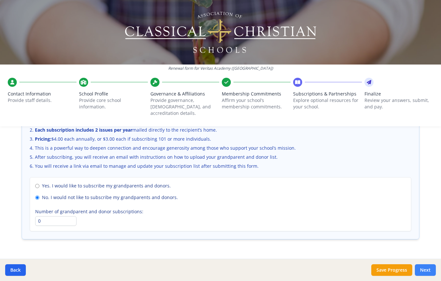
click at [429, 273] on button "Next" at bounding box center [425, 271] width 21 height 12
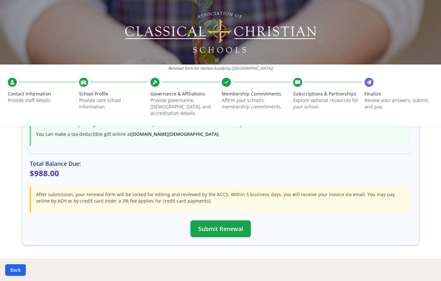
scroll to position [170, 0]
click at [228, 220] on button "Submit Renewal" at bounding box center [221, 228] width 60 height 17
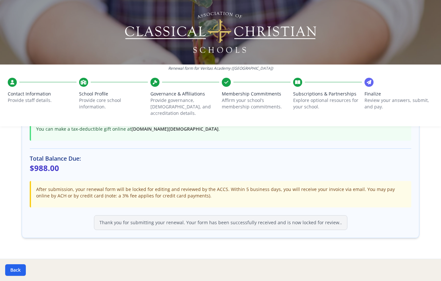
scroll to position [174, 0]
